Goal: Task Accomplishment & Management: Manage account settings

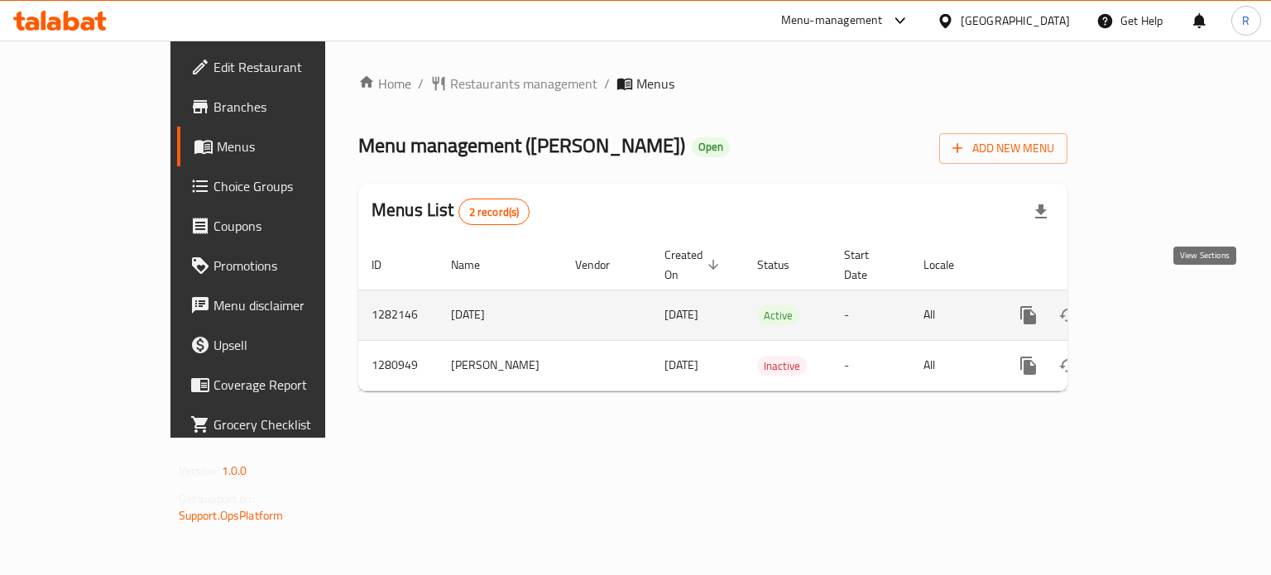
click at [1158, 305] on icon "enhanced table" at bounding box center [1148, 315] width 20 height 20
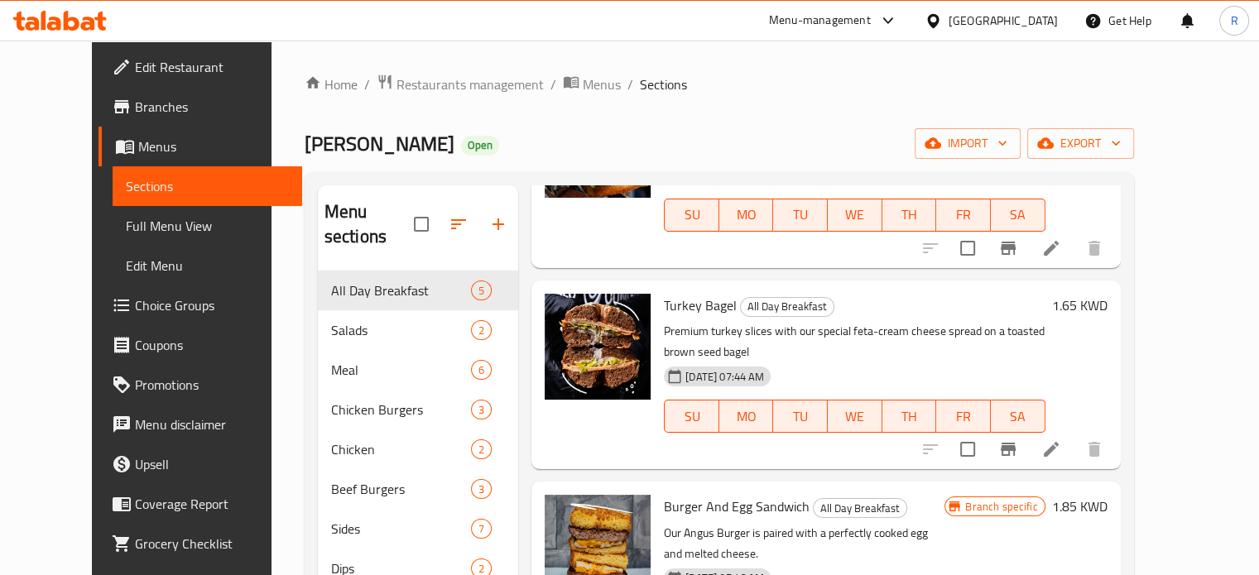
scroll to position [391, 0]
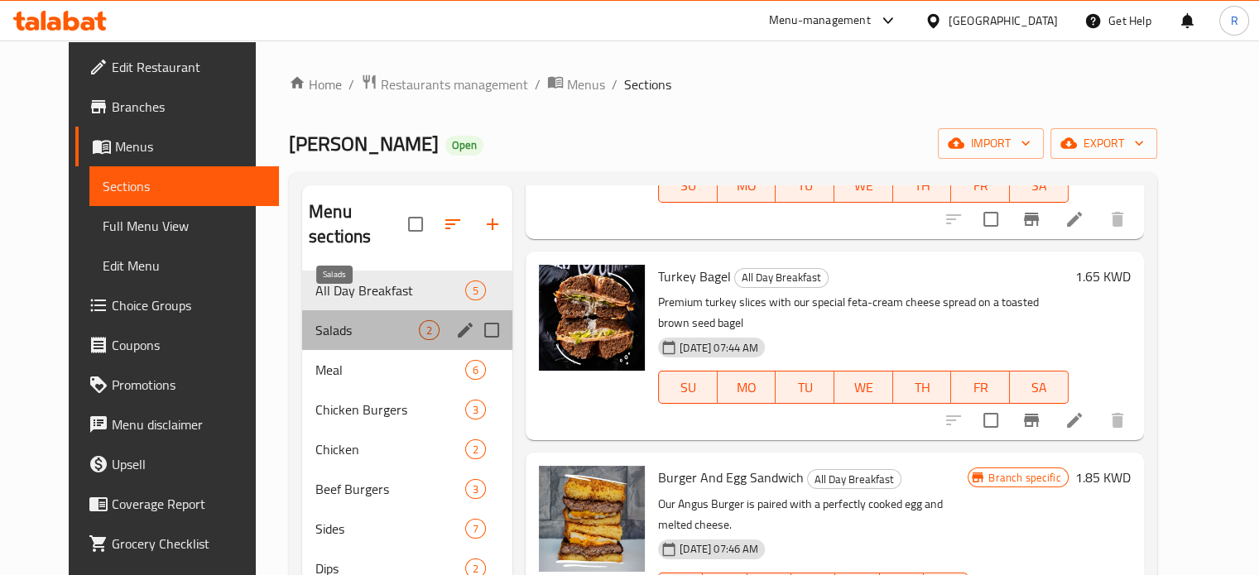
click at [354, 320] on span "Salads" at bounding box center [366, 330] width 103 height 20
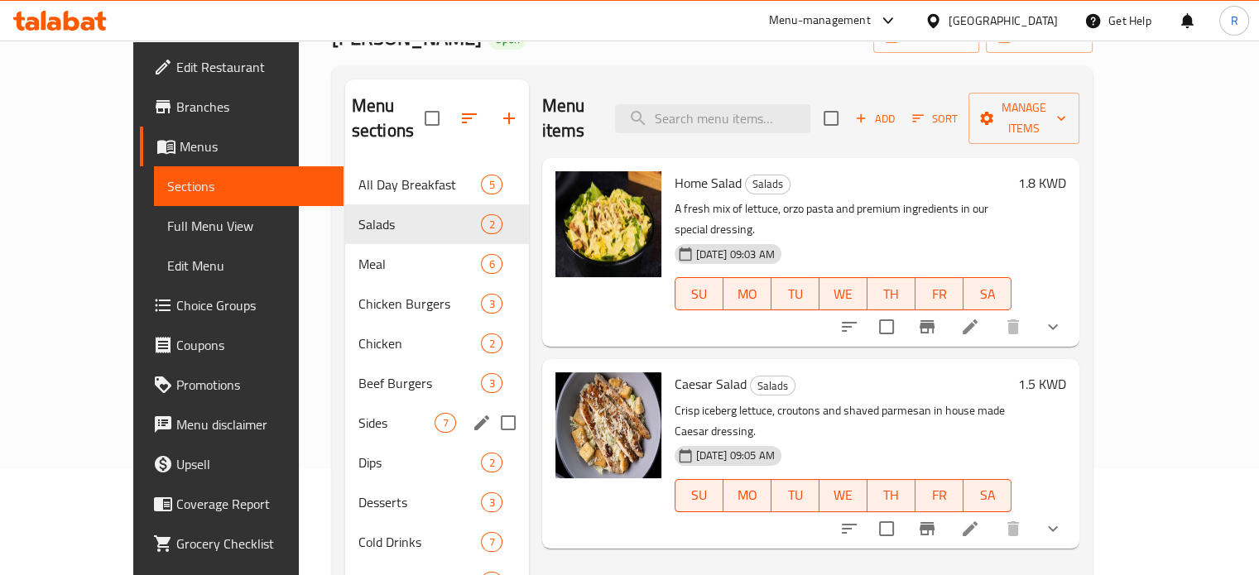
scroll to position [232, 0]
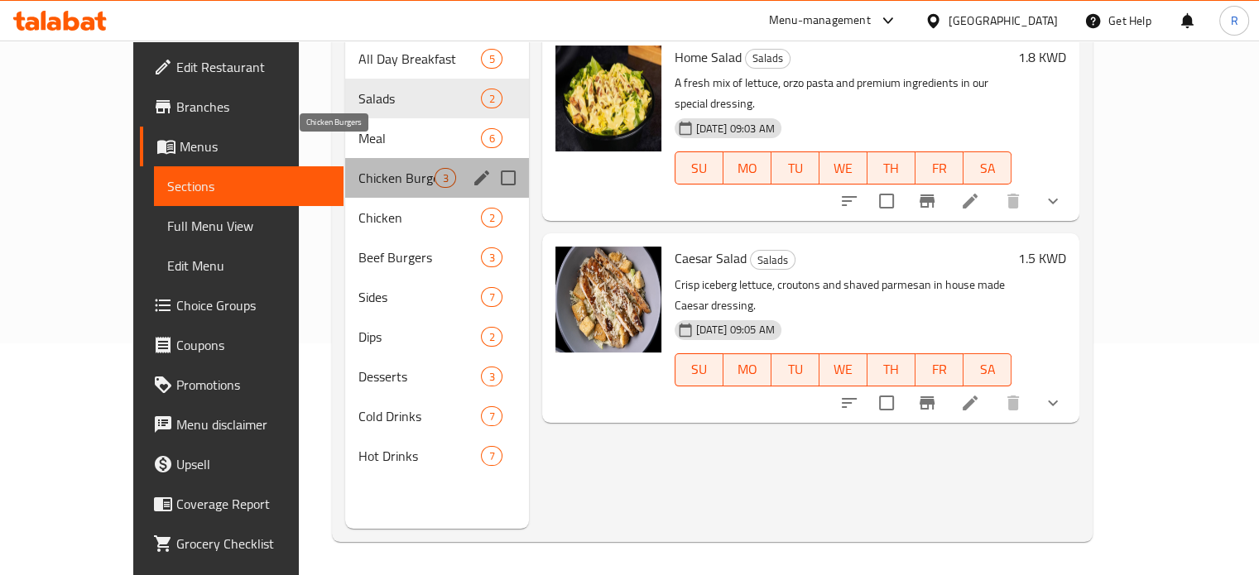
click at [381, 168] on span "Chicken Burgers" at bounding box center [396, 178] width 77 height 20
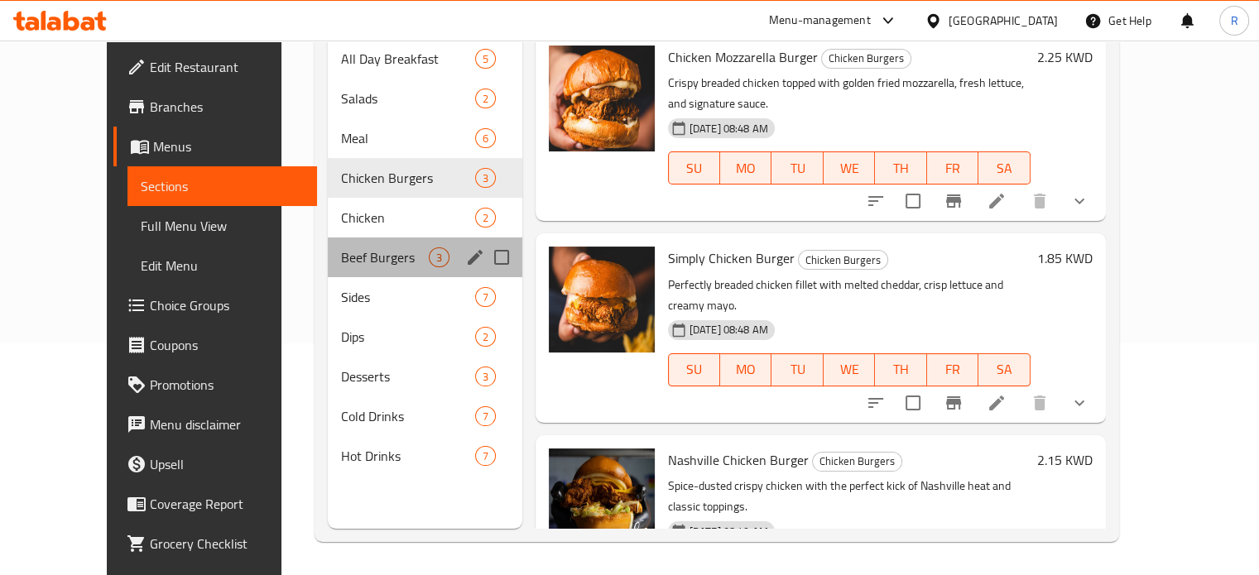
click at [351, 238] on div "Beef Burgers 3" at bounding box center [425, 258] width 195 height 40
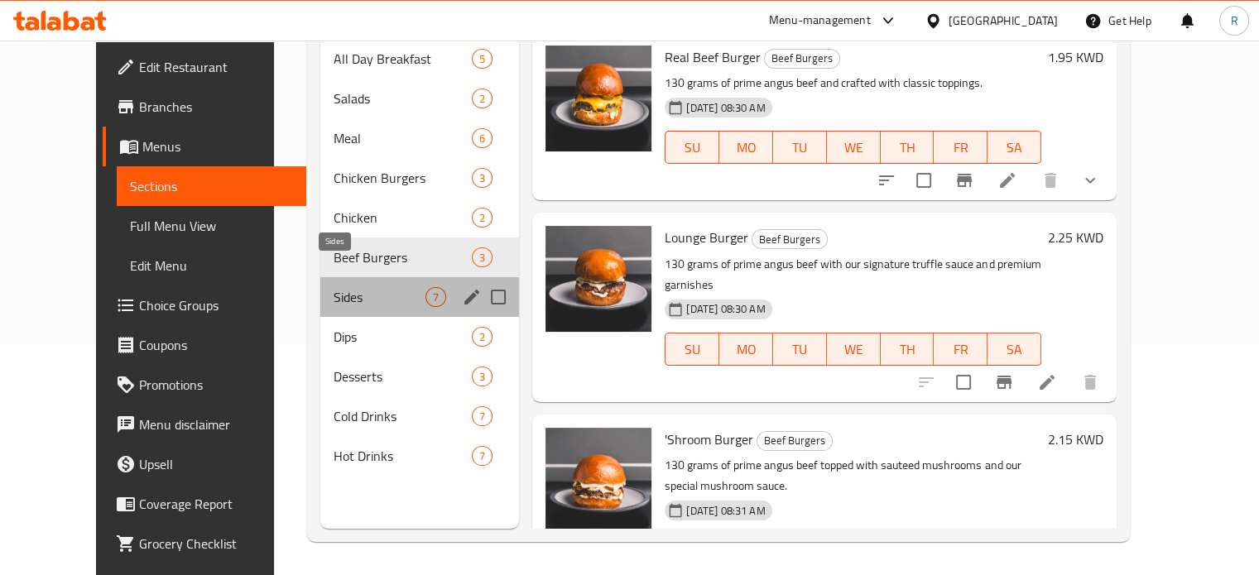
click at [338, 287] on span "Sides" at bounding box center [380, 297] width 92 height 20
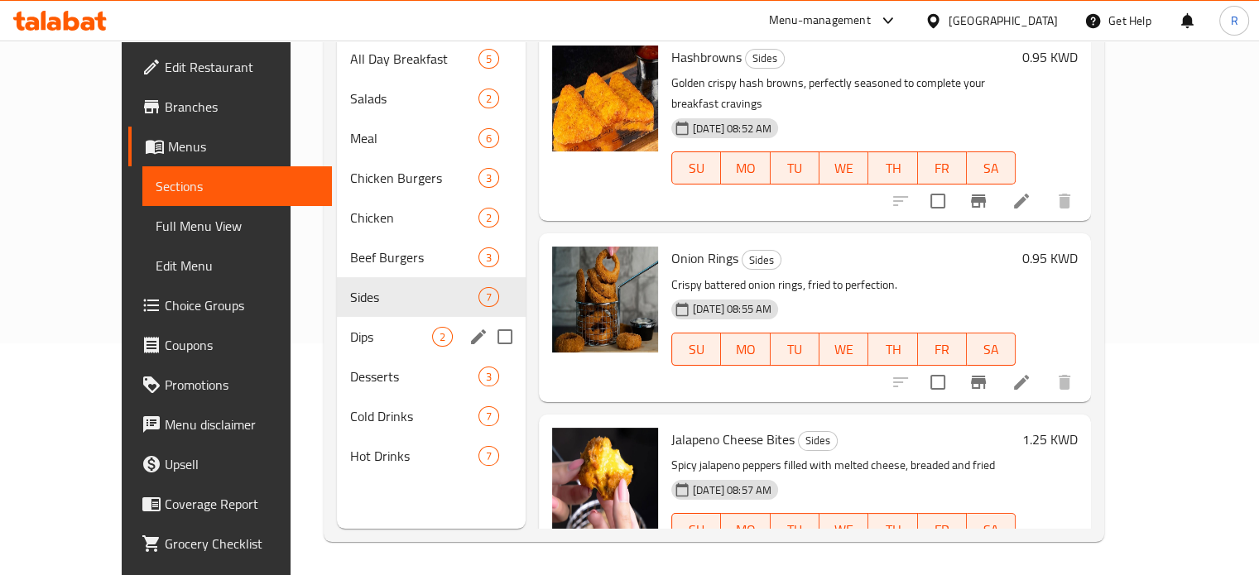
click at [338, 324] on div "Dips 2" at bounding box center [431, 337] width 189 height 40
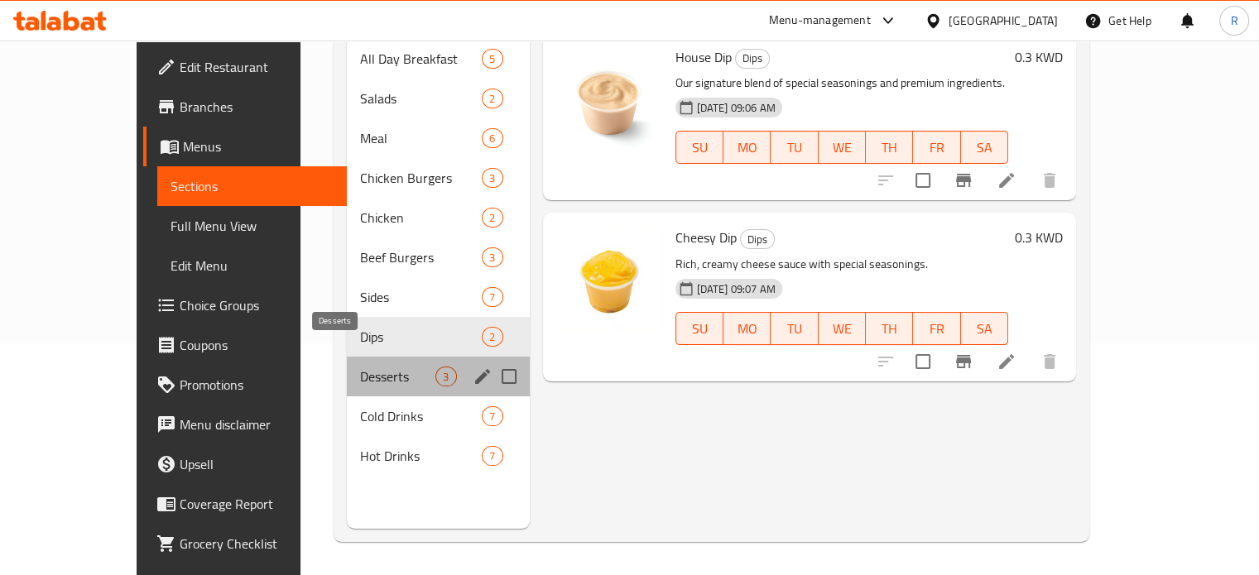
click at [360, 367] on span "Desserts" at bounding box center [397, 377] width 75 height 20
